Goal: Task Accomplishment & Management: Manage account settings

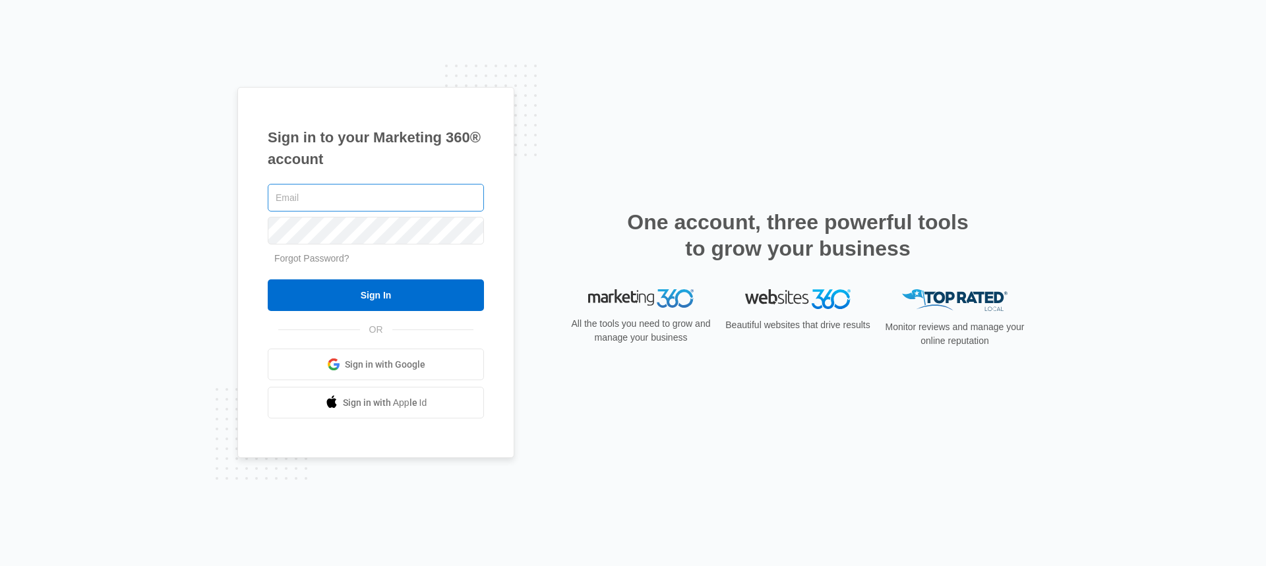
click at [332, 200] on input "text" at bounding box center [376, 198] width 216 height 28
click at [355, 196] on input "text" at bounding box center [376, 198] width 216 height 28
click at [299, 210] on input "text" at bounding box center [376, 198] width 216 height 28
click at [299, 204] on input "text" at bounding box center [376, 198] width 216 height 28
type input "p"
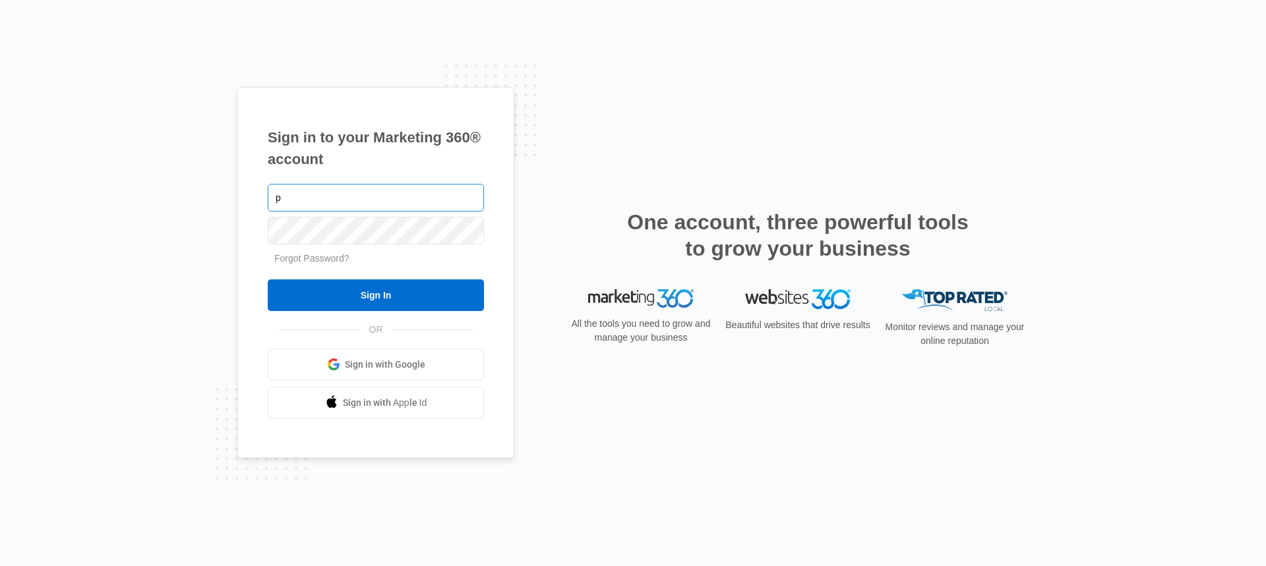
click at [303, 206] on input "p" at bounding box center [376, 198] width 216 height 28
click at [353, 202] on input "p" at bounding box center [376, 198] width 216 height 28
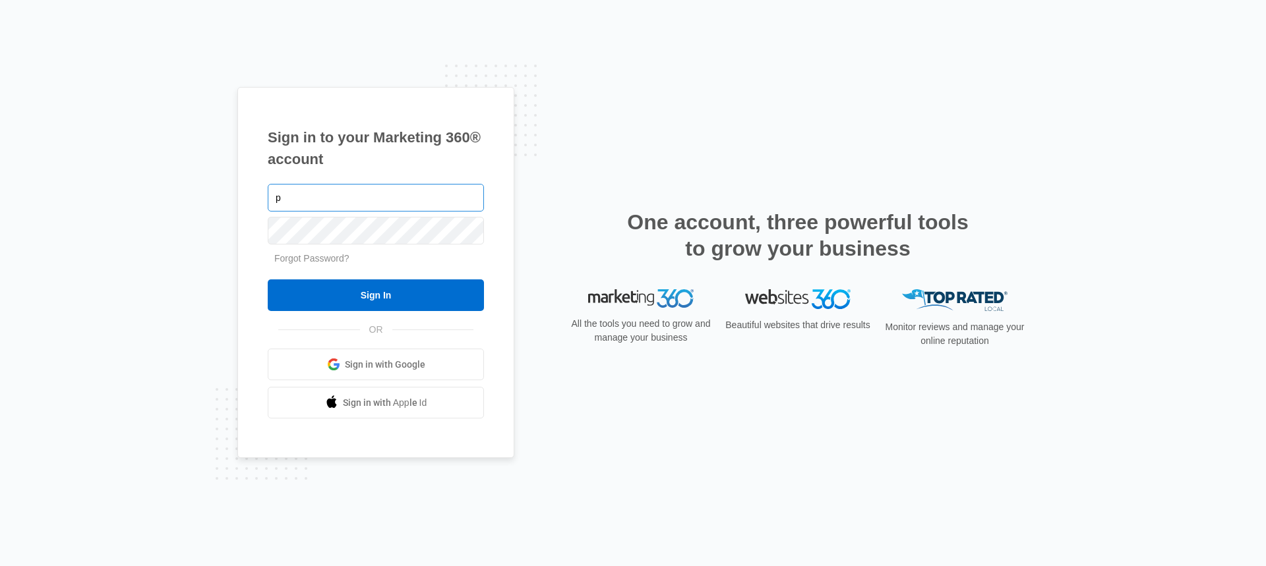
click at [366, 199] on input "p" at bounding box center [376, 198] width 216 height 28
click at [409, 196] on input "p" at bounding box center [376, 198] width 216 height 28
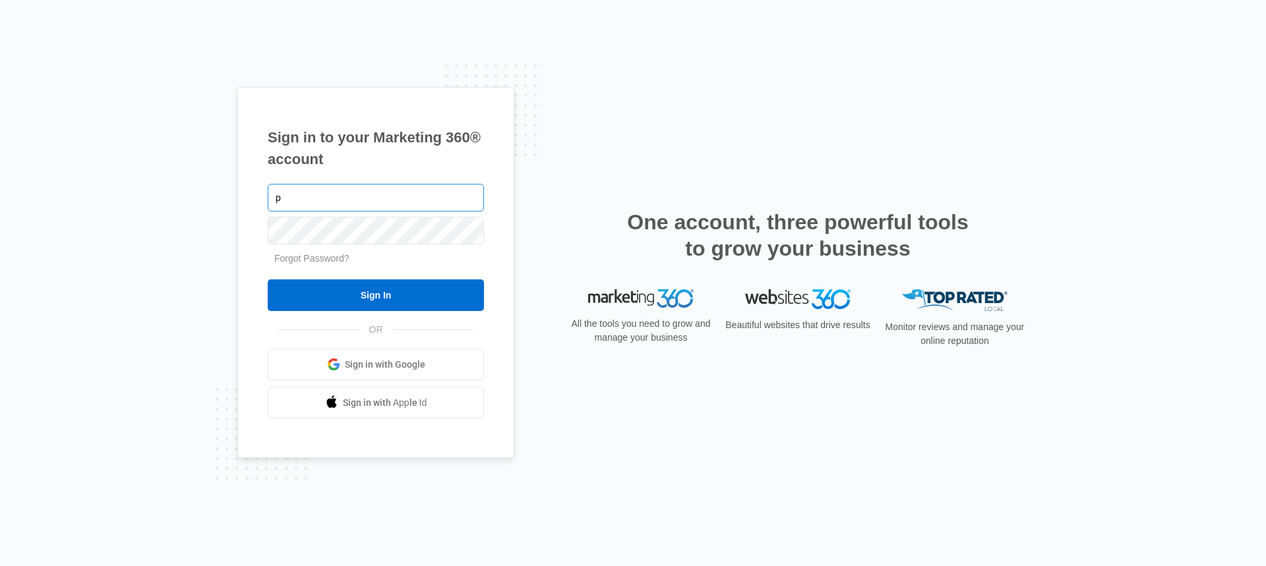
click at [409, 196] on input "p" at bounding box center [376, 198] width 216 height 28
type input "[EMAIL_ADDRESS][DOMAIN_NAME]"
click at [268, 280] on input "Sign In" at bounding box center [376, 296] width 216 height 32
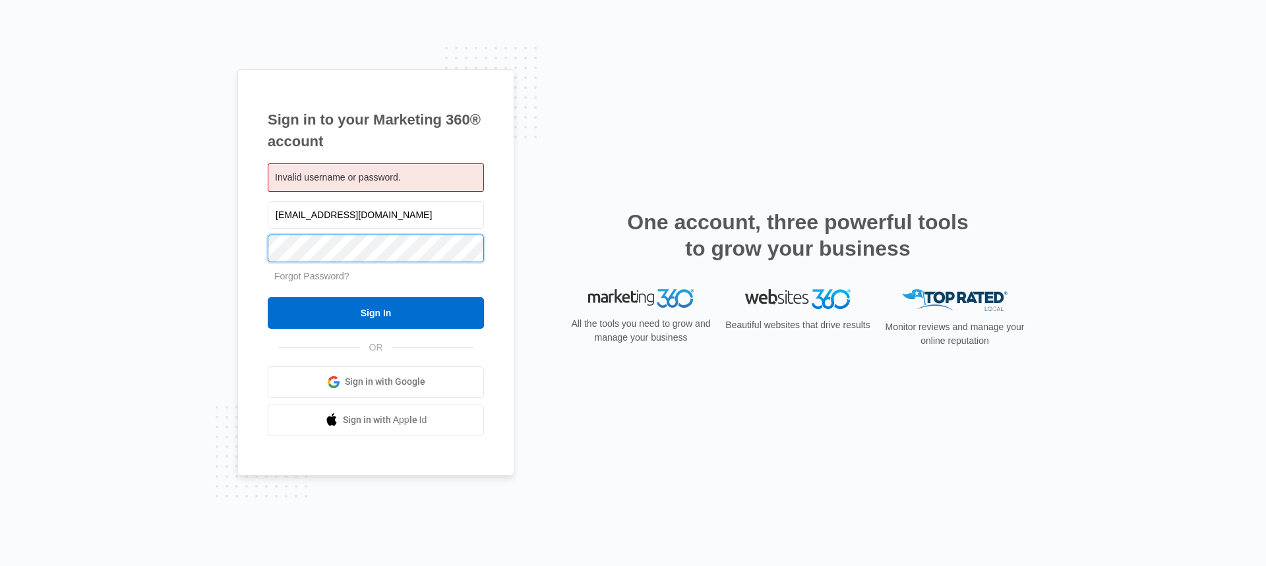
click at [268, 297] on input "Sign In" at bounding box center [376, 313] width 216 height 32
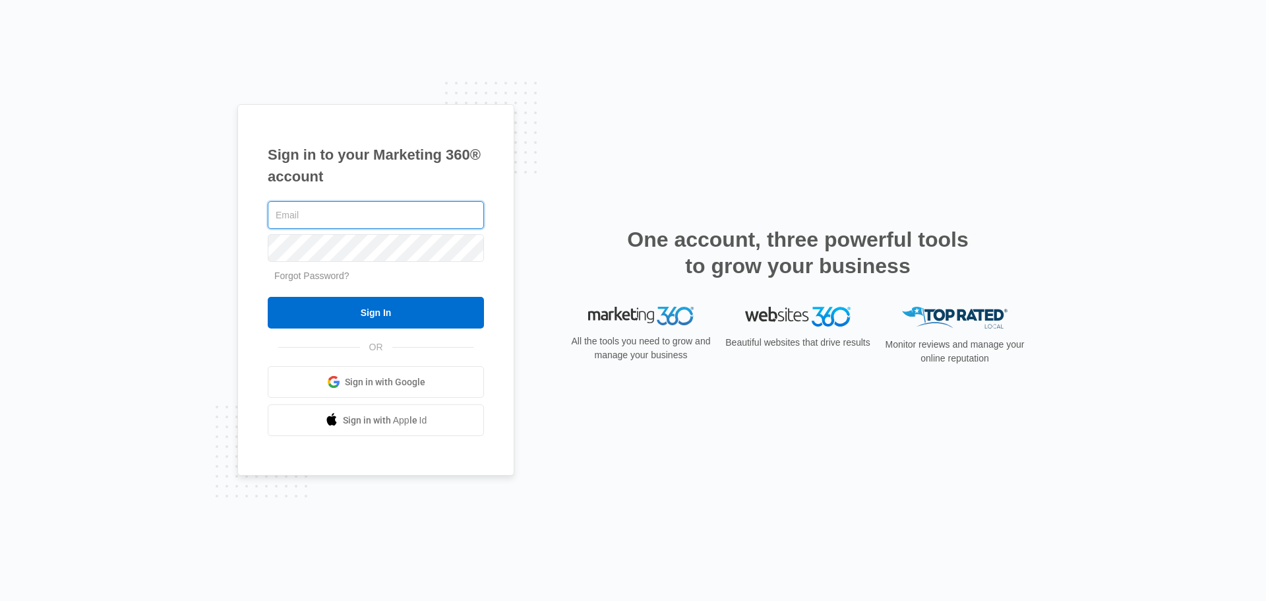
click at [368, 216] on input "text" at bounding box center [376, 215] width 216 height 28
type input "[EMAIL_ADDRESS][DOMAIN_NAME]"
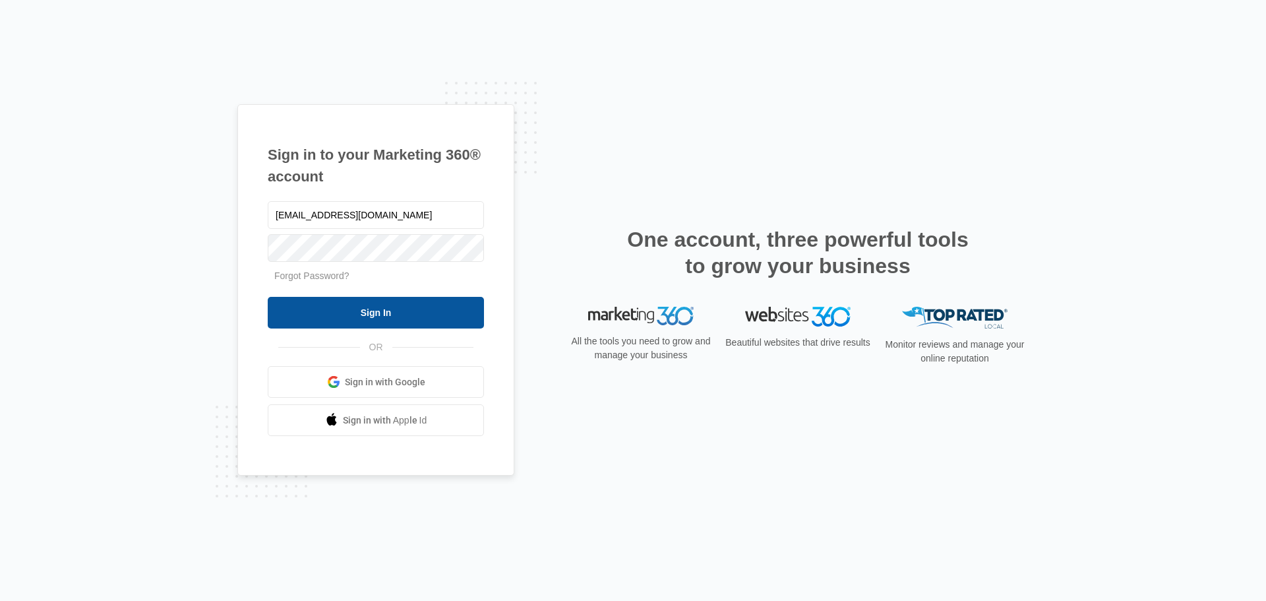
click at [419, 314] on input "Sign In" at bounding box center [376, 313] width 216 height 32
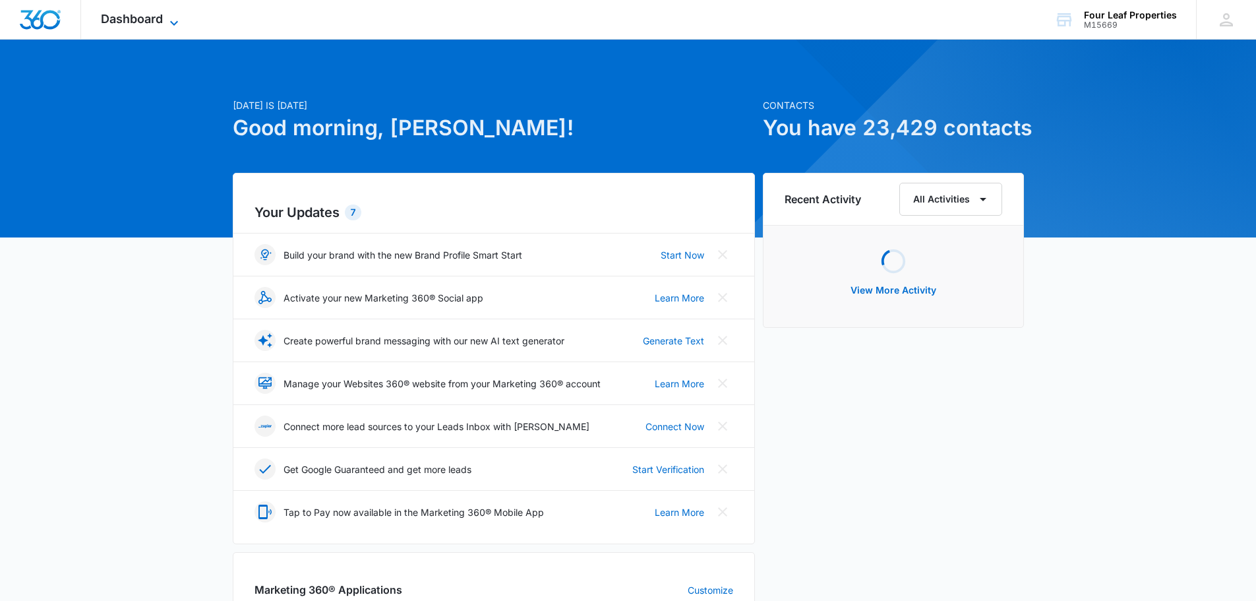
click at [157, 17] on span "Dashboard" at bounding box center [132, 19] width 62 height 14
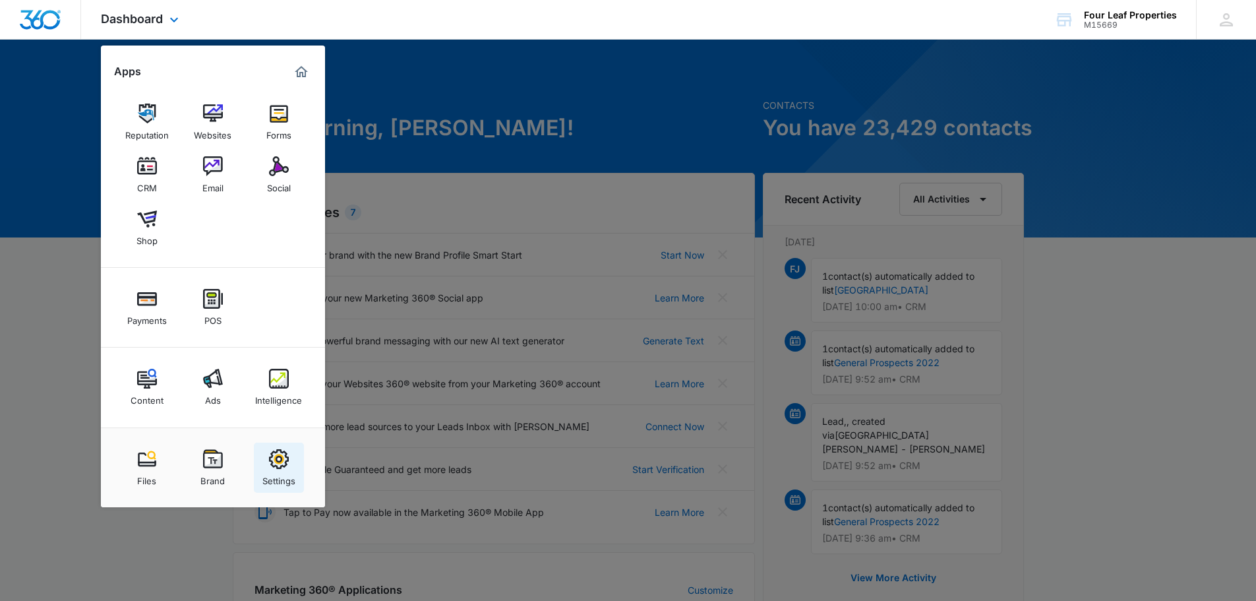
click at [295, 456] on link "Settings" at bounding box center [279, 467] width 50 height 50
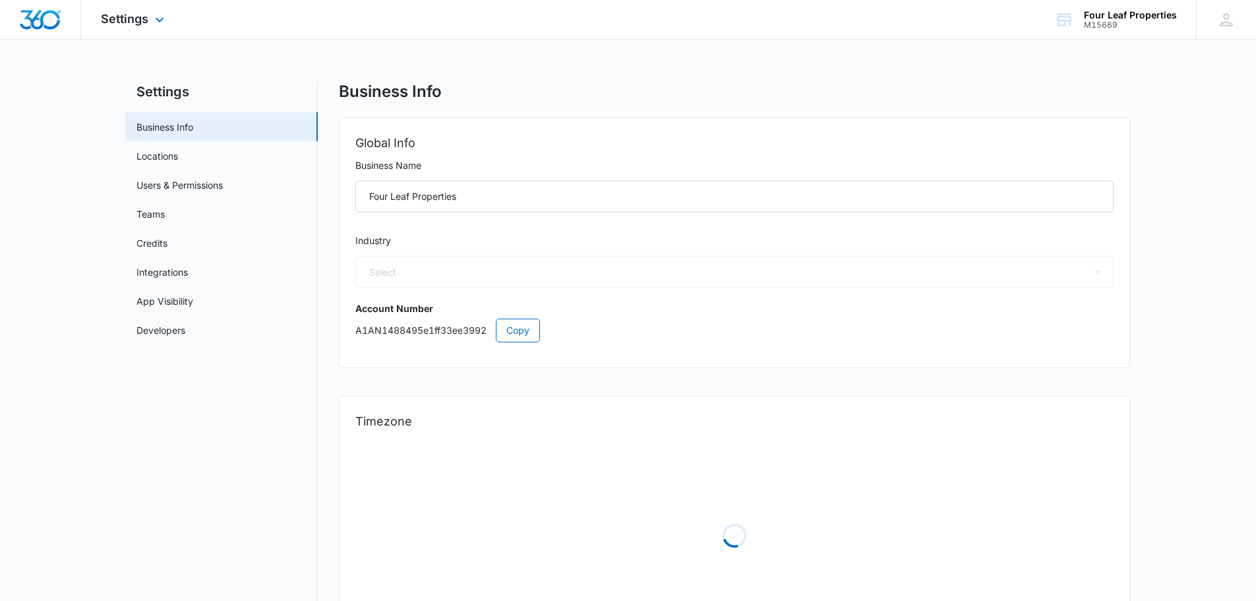
select select "35"
select select "US"
select select "America/New_York"
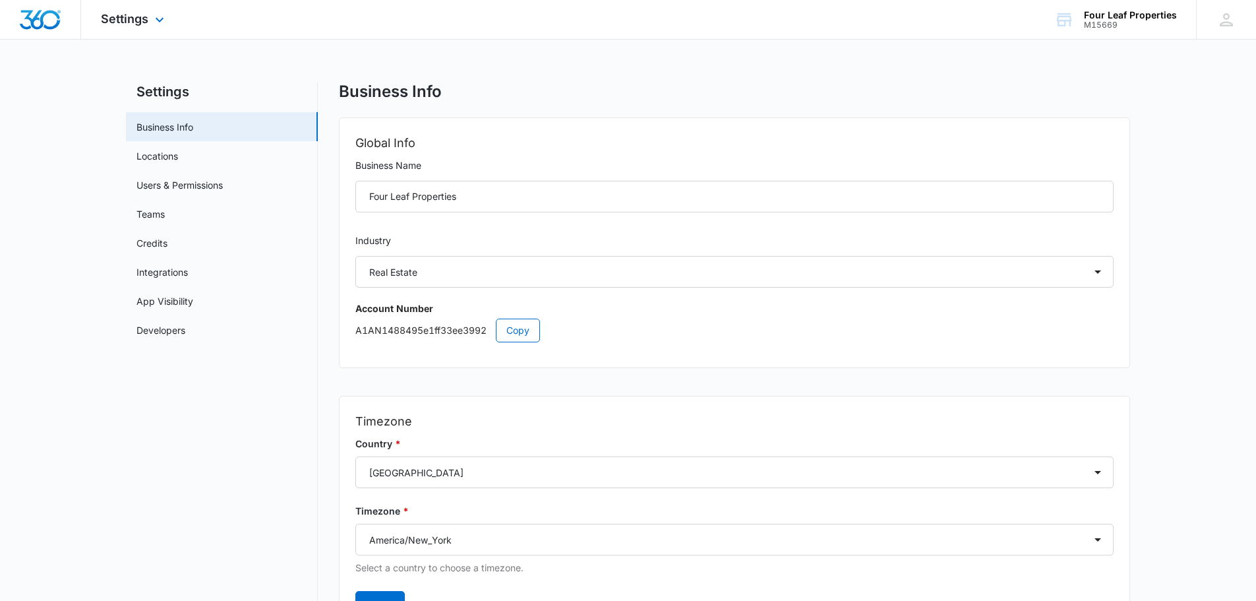
click at [129, 11] on div "Settings Apps Reputation Websites Forms CRM Email Social Shop Payments POS Cont…" at bounding box center [134, 19] width 106 height 39
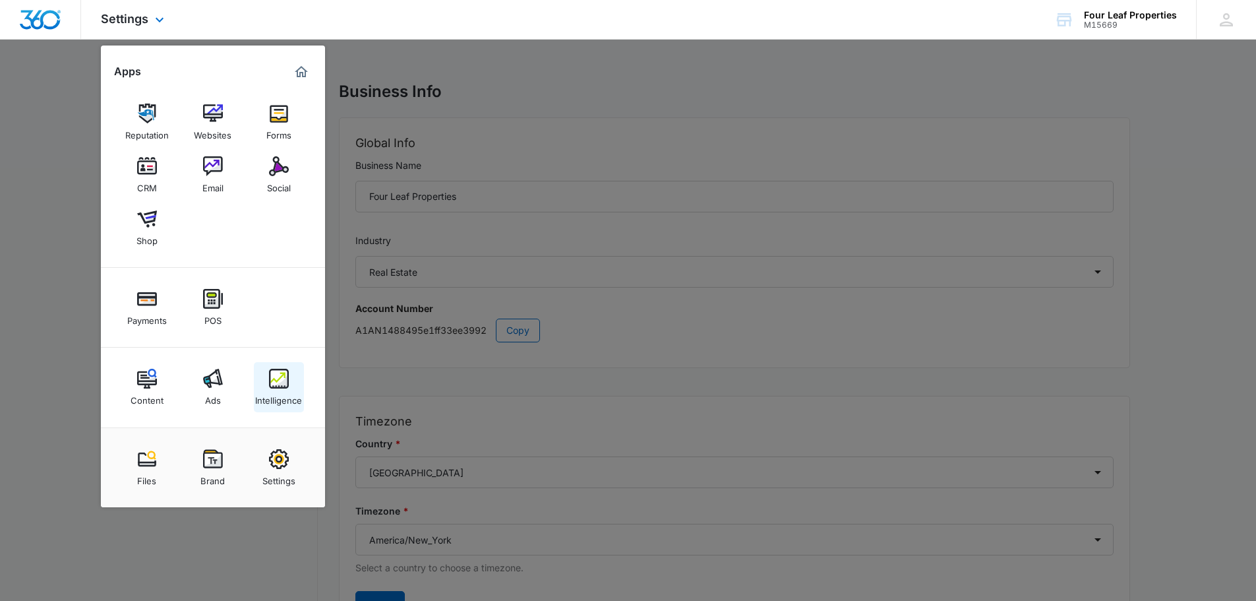
click at [283, 395] on div "Intelligence" at bounding box center [278, 396] width 47 height 17
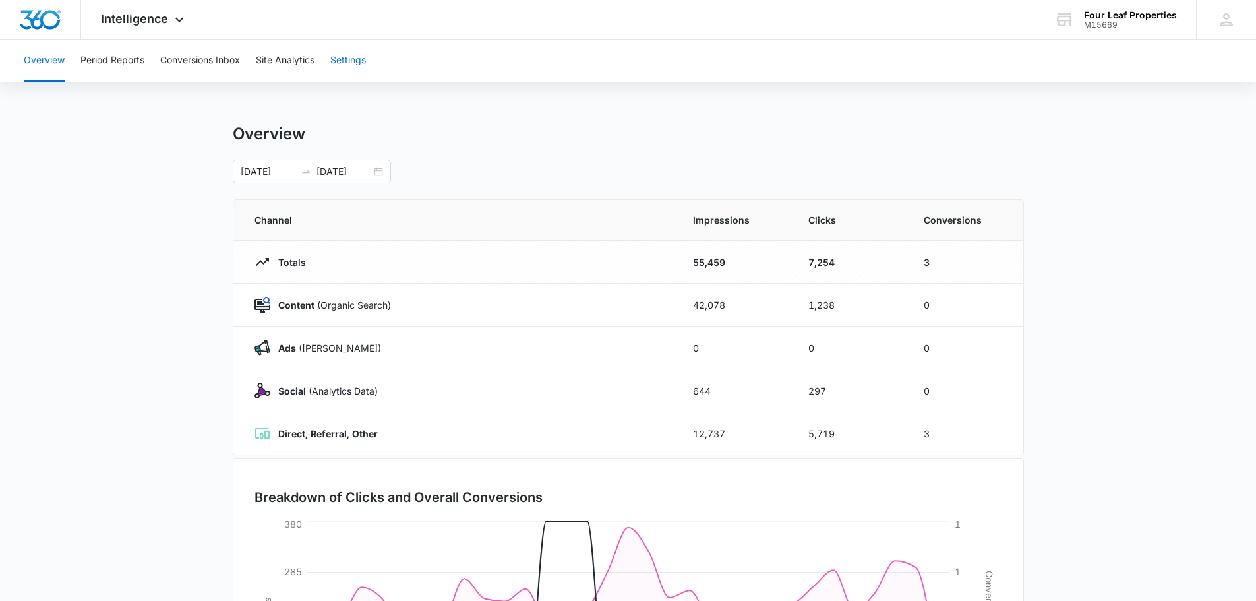
click at [350, 66] on button "Settings" at bounding box center [348, 61] width 36 height 42
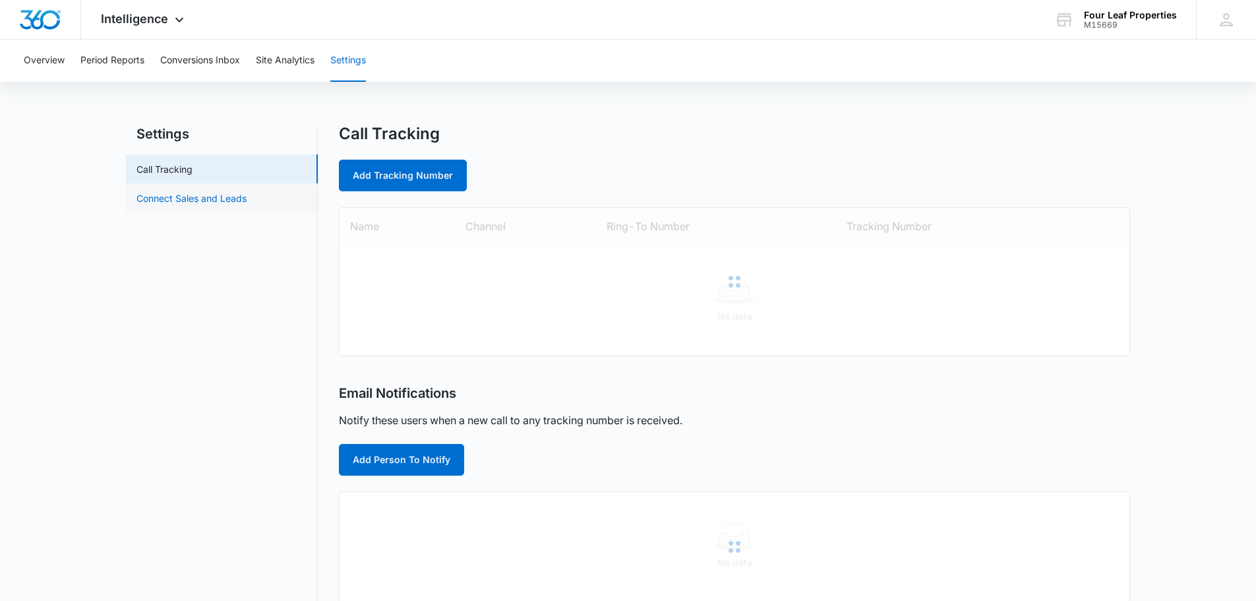
click at [213, 203] on link "Connect Sales and Leads" at bounding box center [191, 198] width 110 height 14
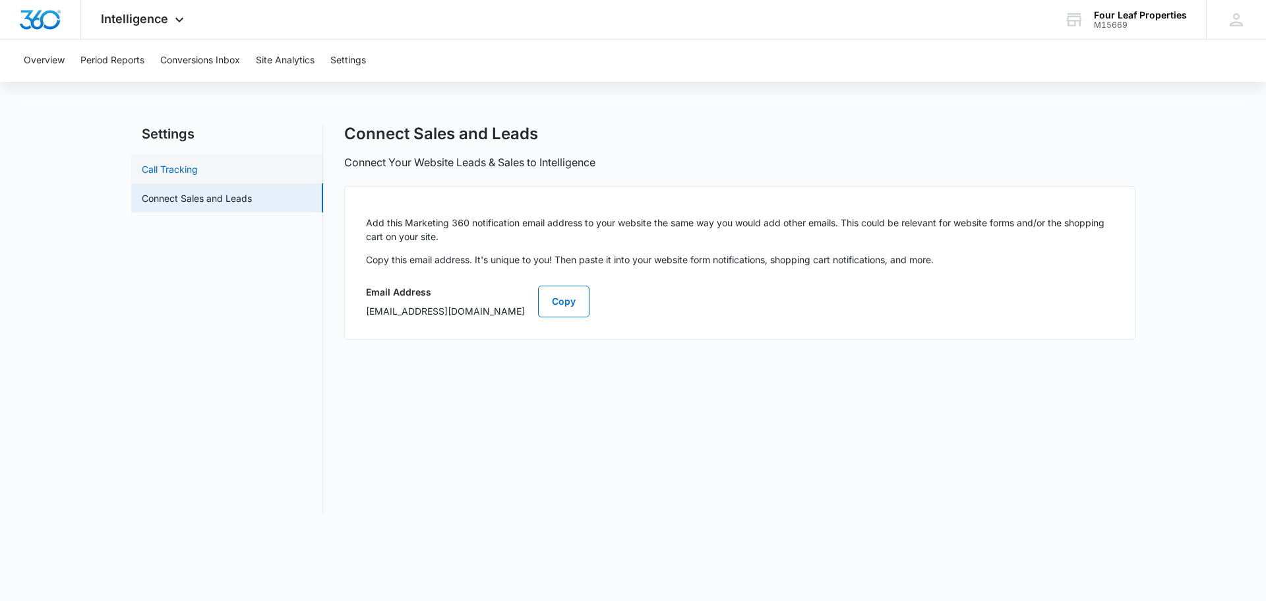
click at [198, 176] on link "Call Tracking" at bounding box center [170, 169] width 56 height 14
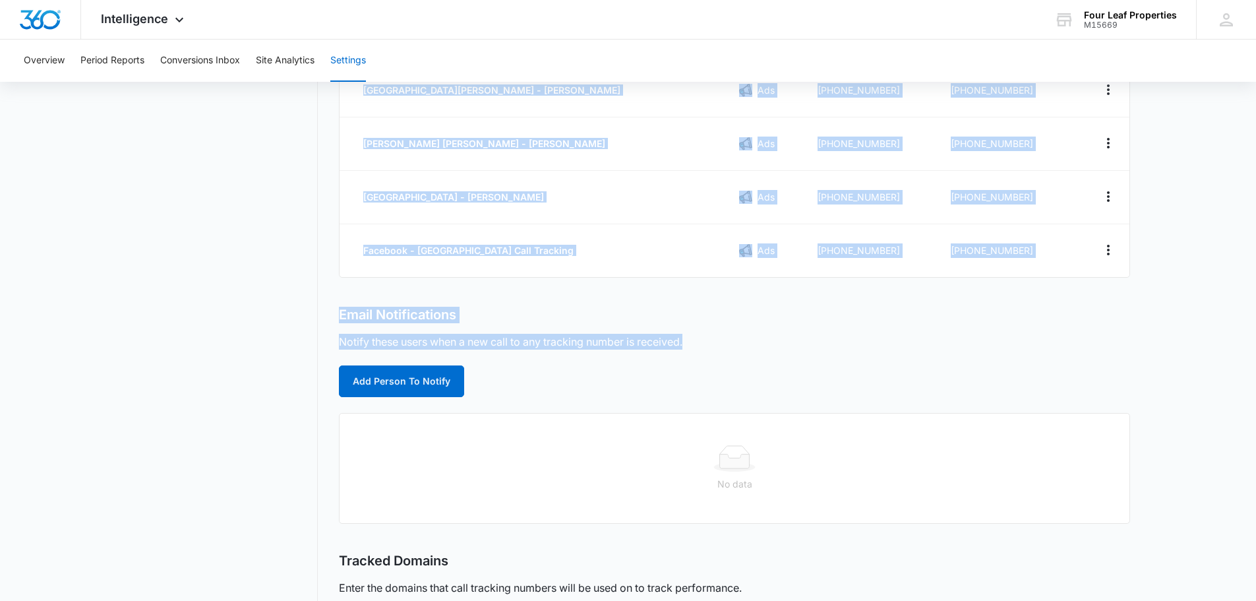
scroll to position [513, 0]
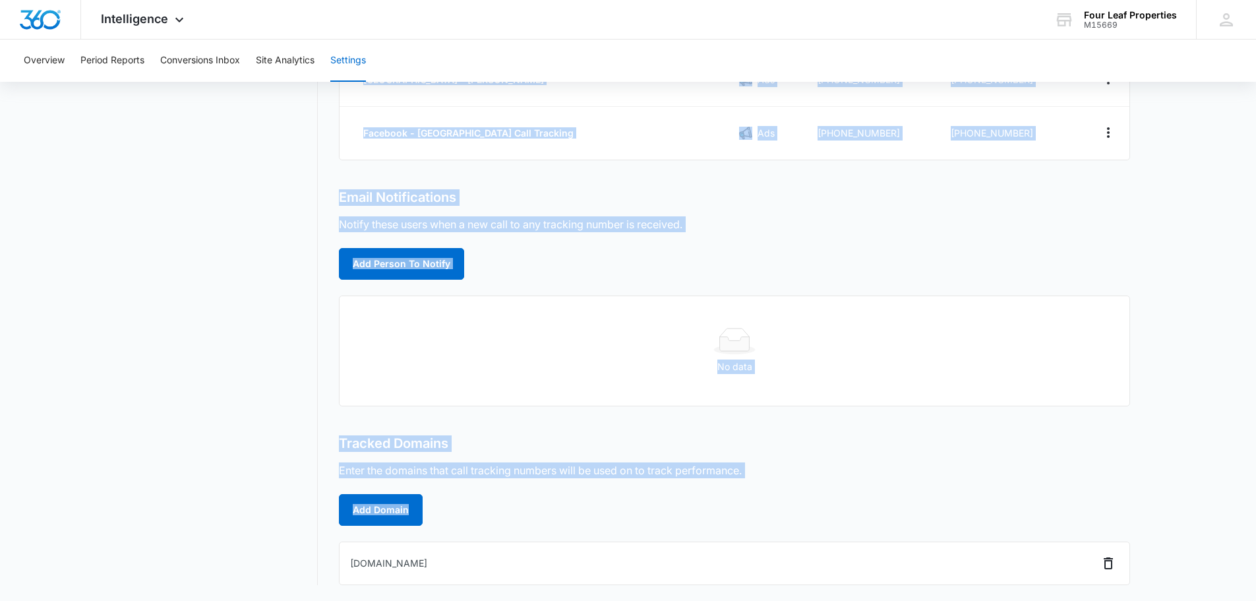
drag, startPoint x: 55, startPoint y: 91, endPoint x: 1184, endPoint y: 523, distance: 1209.0
click at [1184, 534] on div "Overview Period Reports Conversions Inbox Site Analytics Settings Settings Call…" at bounding box center [628, 64] width 1256 height 1074
click at [1184, 523] on main "Settings Call Tracking Connect Sales and Leads Call Tracking Add Tracking Numbe…" at bounding box center [628, 106] width 1256 height 990
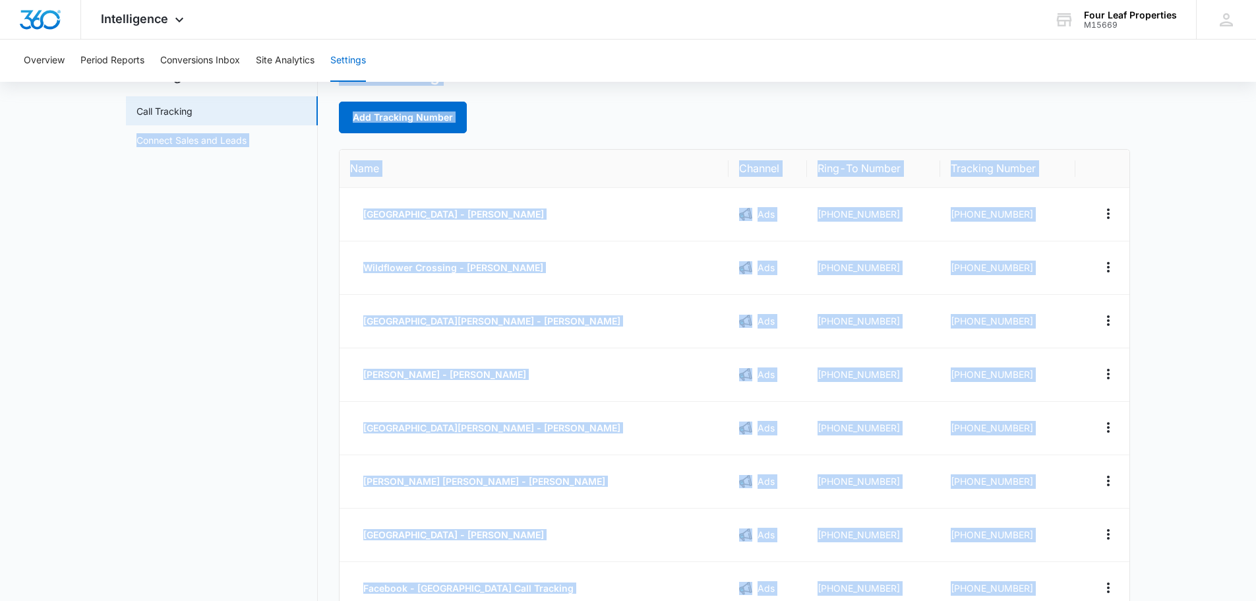
scroll to position [0, 0]
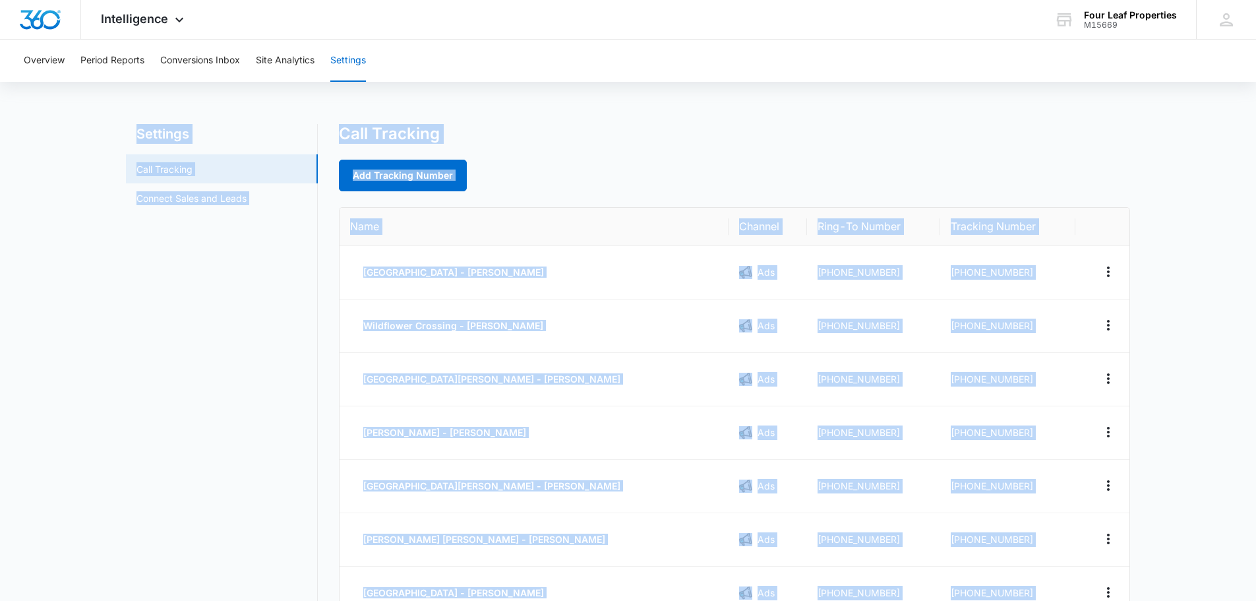
drag, startPoint x: 1184, startPoint y: 523, endPoint x: 91, endPoint y: 127, distance: 1162.6
